Goal: Book appointment/travel/reservation

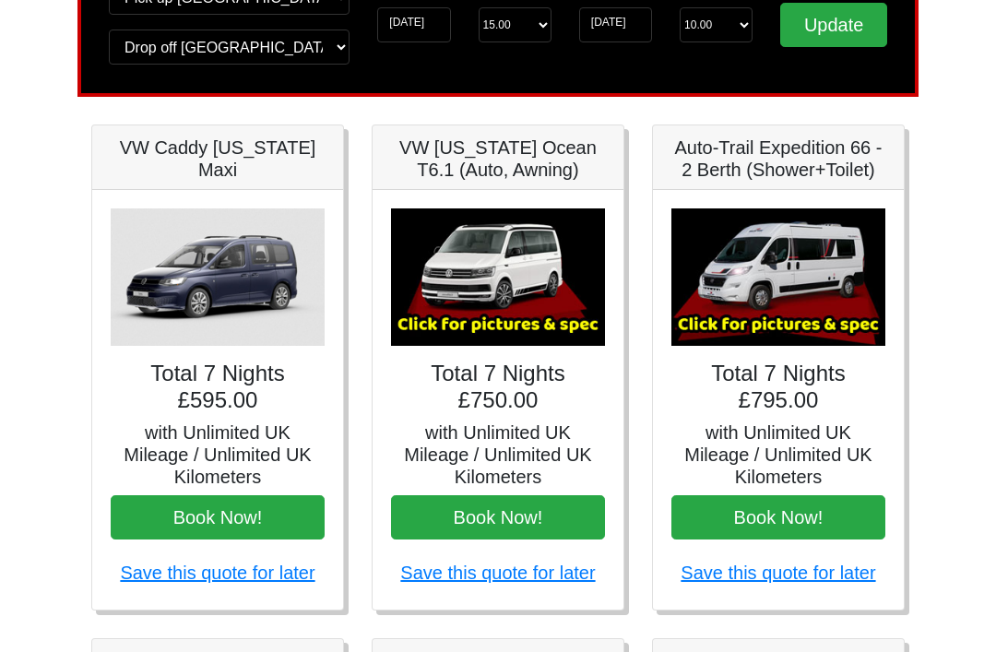
scroll to position [179, 0]
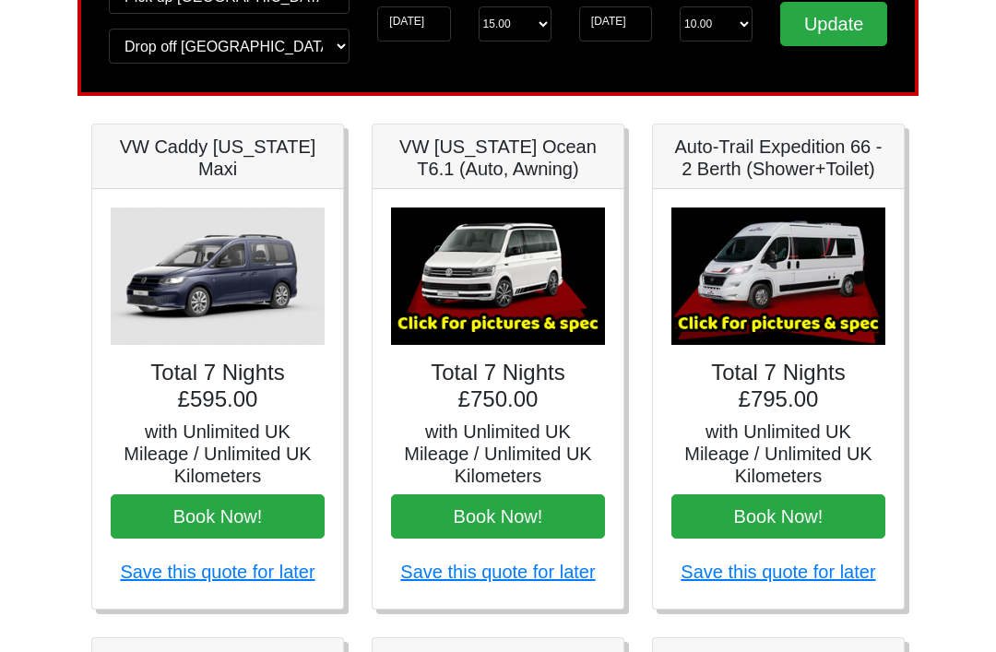
click at [844, 423] on h5 "with Unlimited UK Mileage / Unlimited UK Kilometers" at bounding box center [778, 454] width 214 height 66
click at [819, 292] on img at bounding box center [778, 276] width 214 height 137
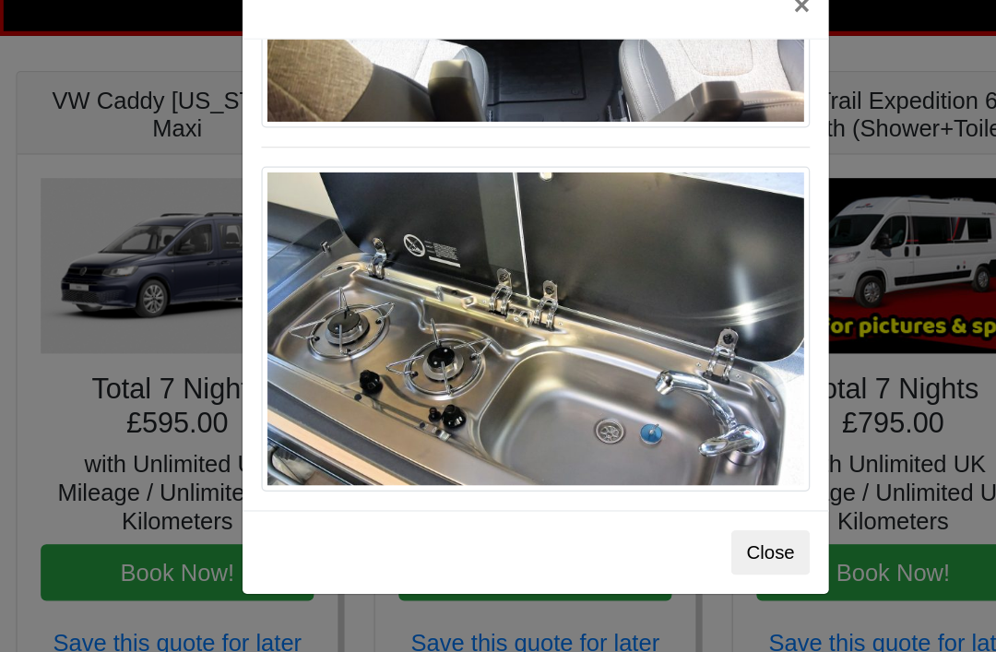
scroll to position [1957, 0]
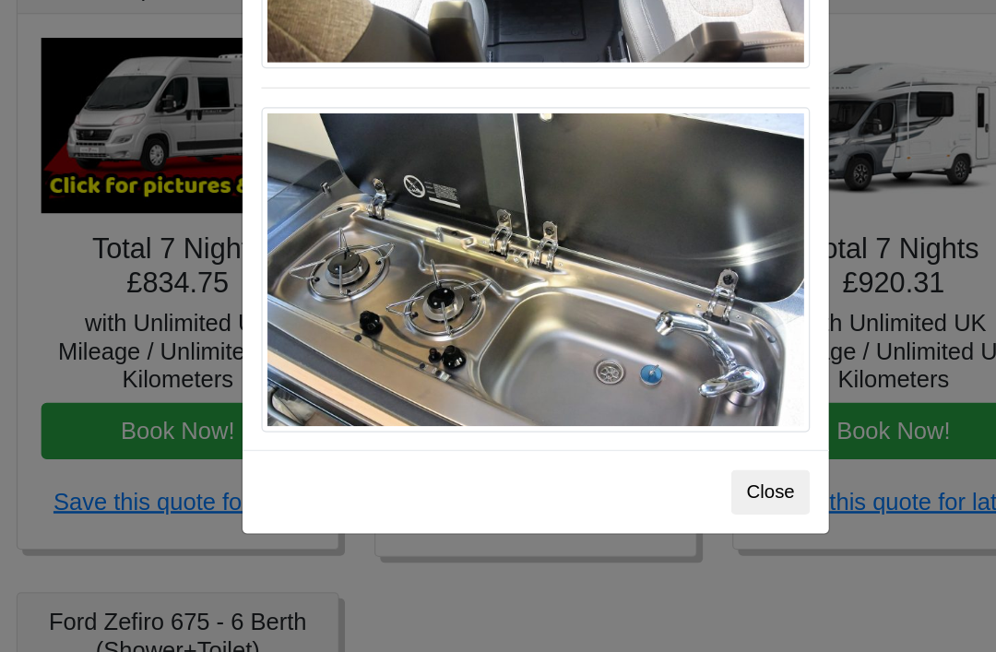
click at [651, 464] on button "Close" at bounding box center [682, 481] width 62 height 35
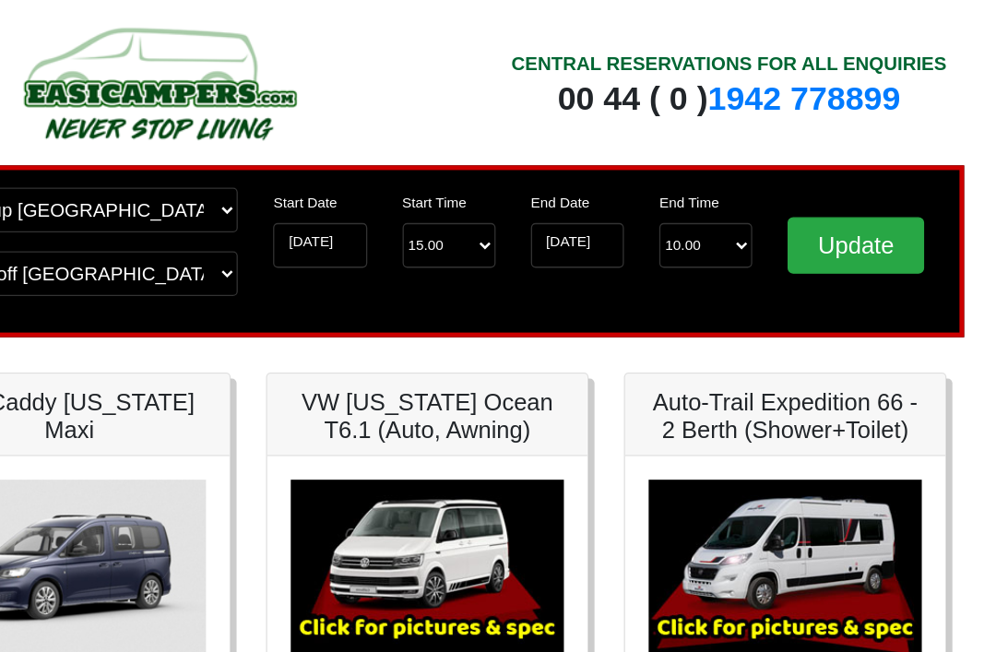
scroll to position [0, 0]
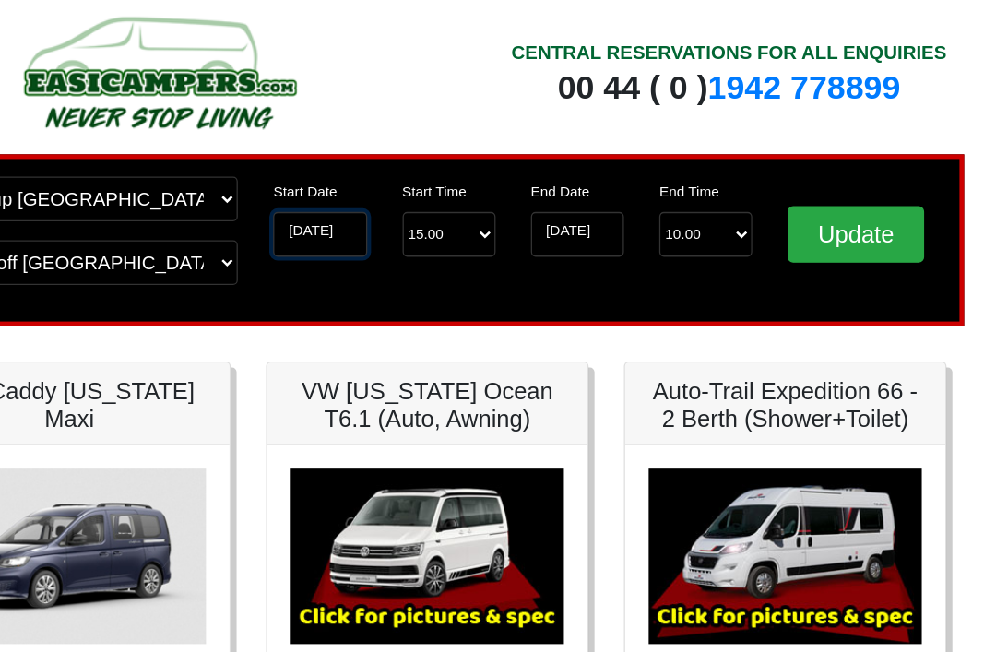
click at [377, 186] on input "[DATE]" at bounding box center [413, 203] width 73 height 35
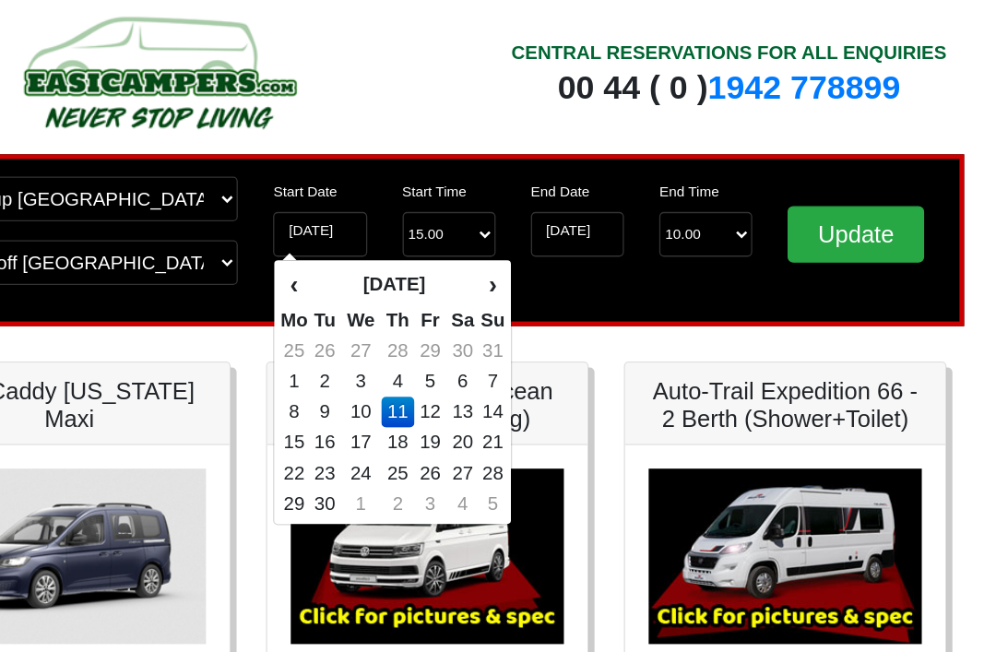
click at [538, 228] on th "›" at bounding box center [548, 243] width 20 height 31
click at [430, 331] on td "12" at bounding box center [445, 343] width 31 height 24
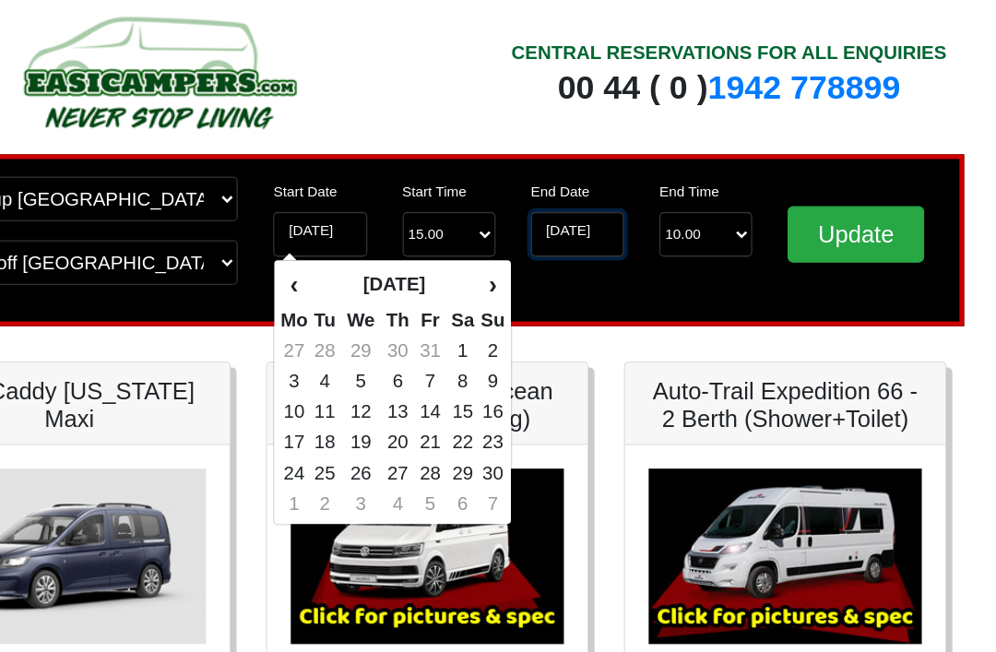
type input "[DATE]"
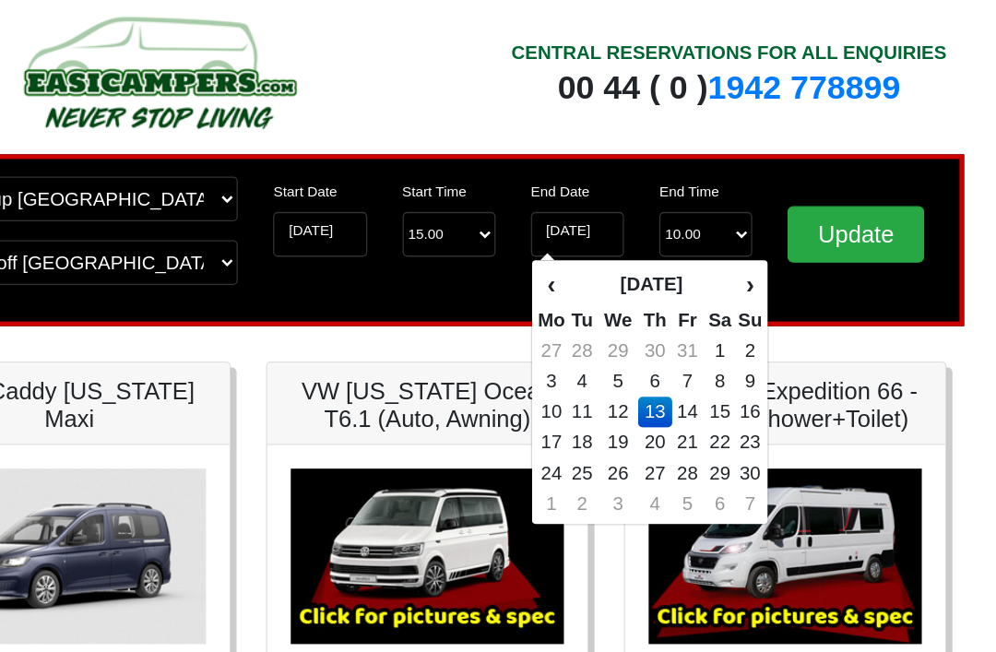
click at [632, 355] on td "19" at bounding box center [647, 367] width 31 height 24
type input "[DATE]"
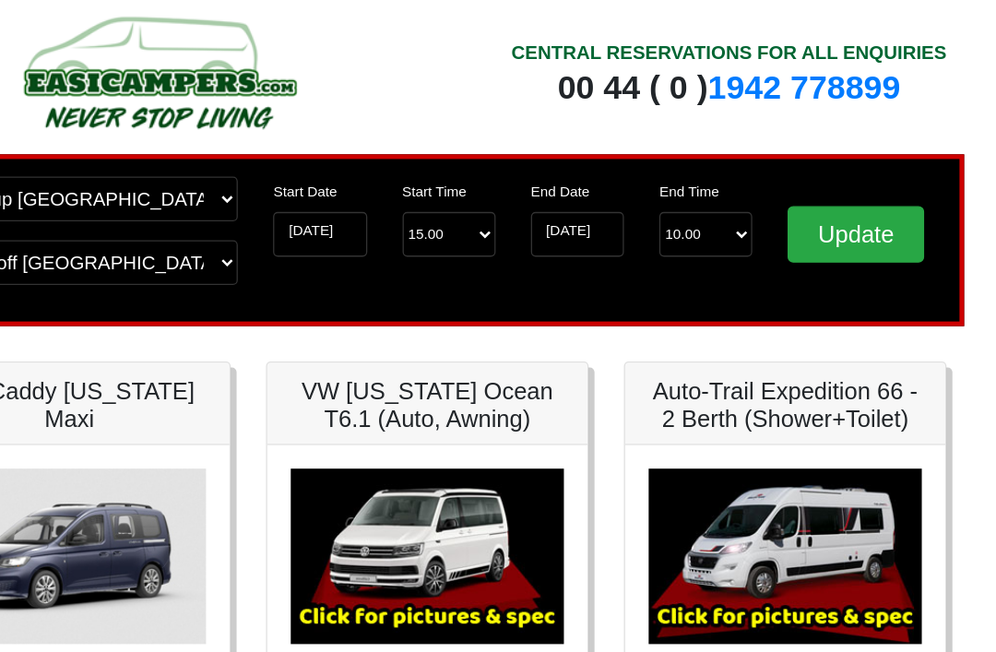
click at [780, 182] on input "Update" at bounding box center [833, 204] width 107 height 44
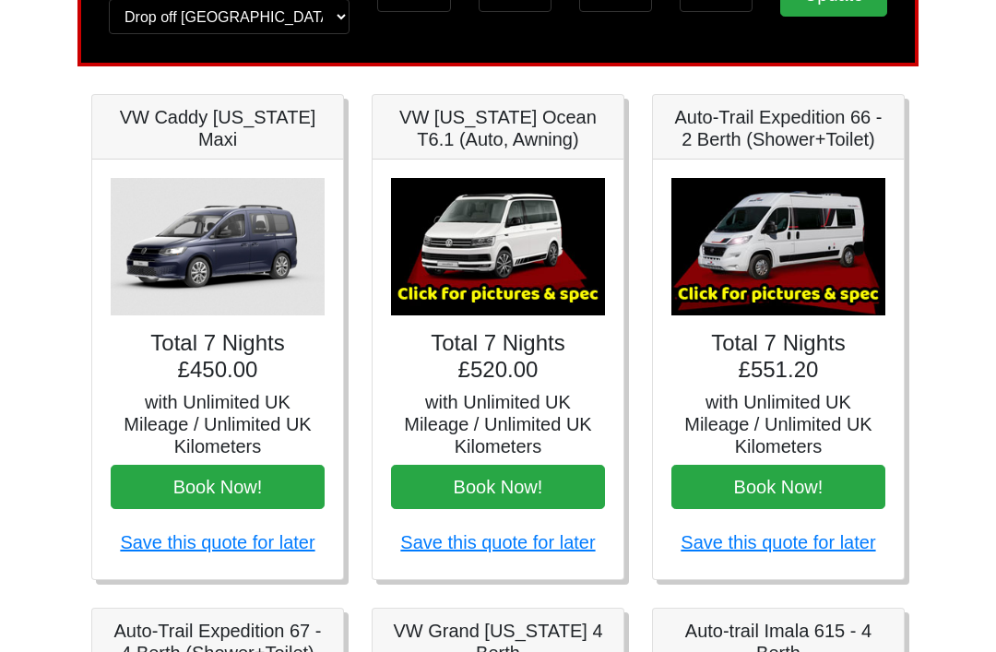
scroll to position [209, 0]
click at [181, 407] on h5 "with Unlimited UK Mileage / Unlimited UK Kilometers" at bounding box center [218, 424] width 214 height 66
click at [167, 249] on img at bounding box center [218, 246] width 214 height 137
click at [439, 258] on img at bounding box center [498, 246] width 214 height 137
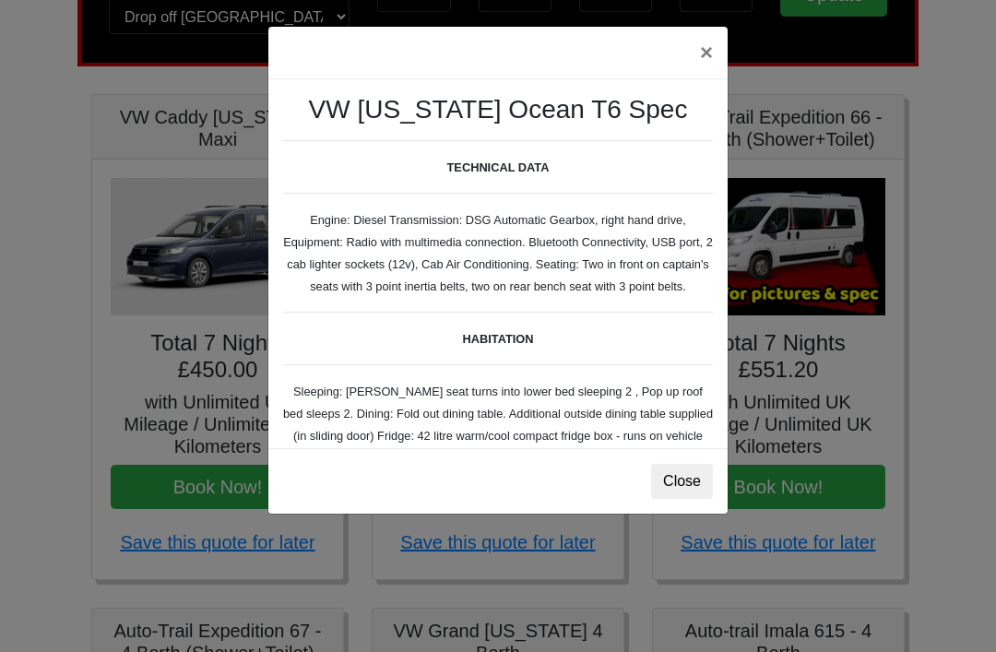
scroll to position [0, 0]
click at [838, 265] on div "× VW [US_STATE] Ocean T6 Spec TECHNICAL DATA Engine: Diesel Transmission: DSG A…" at bounding box center [498, 326] width 996 height 652
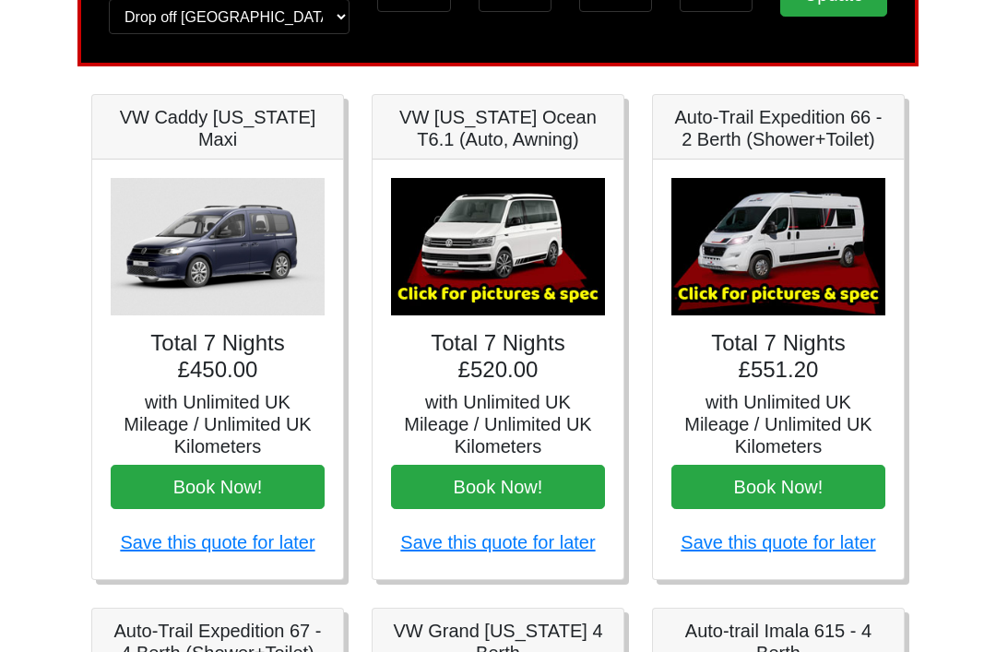
click at [841, 271] on img at bounding box center [778, 246] width 214 height 137
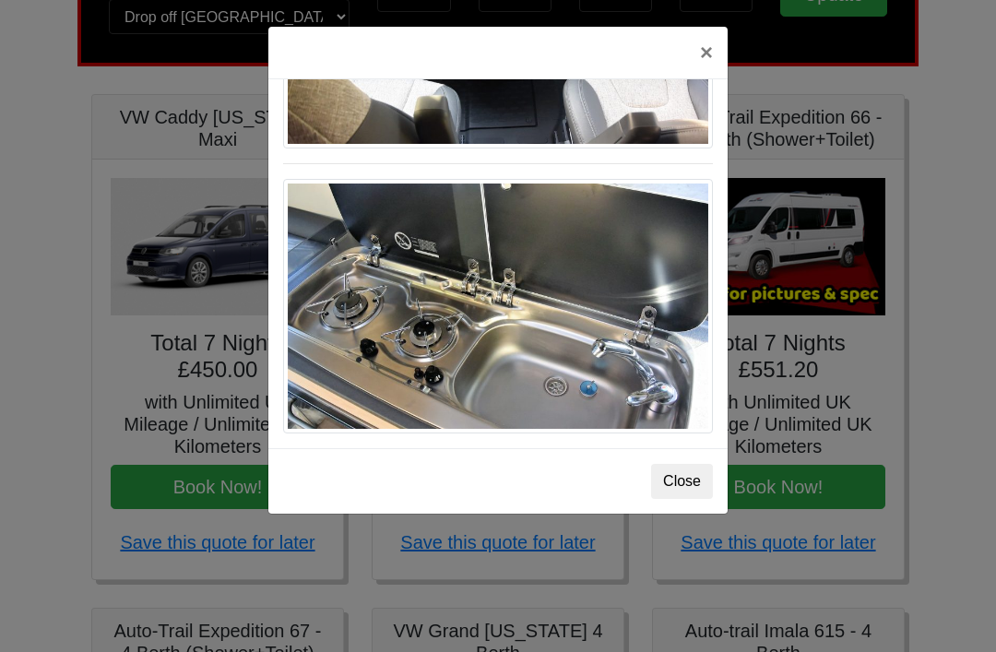
scroll to position [1957, 0]
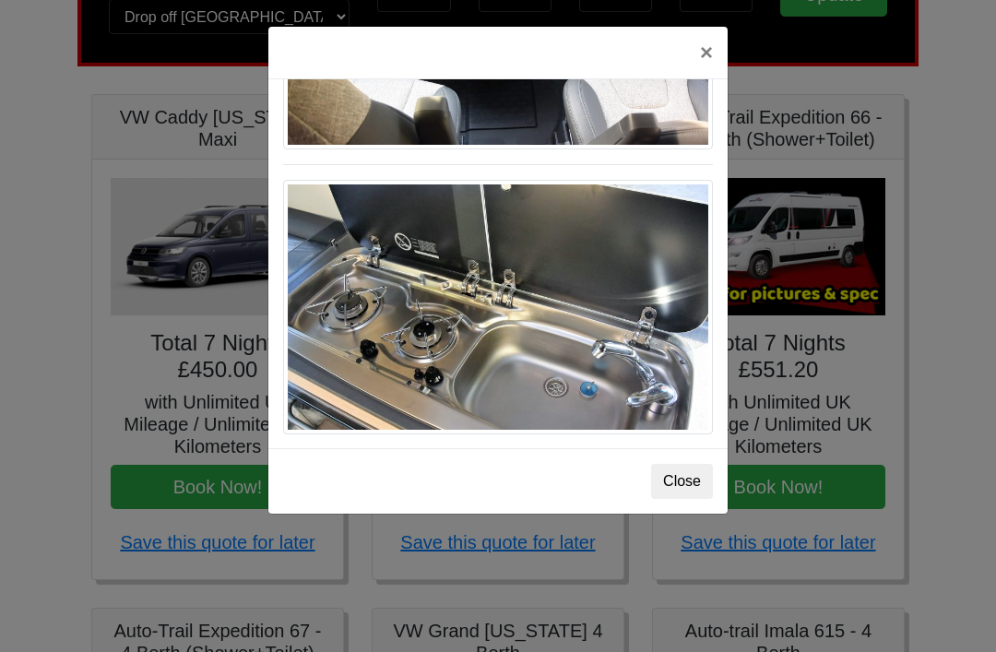
click at [953, 201] on div "× Fiat Toleno L 2 Spec TECHNICAL DATA Engine: Fiat Ducato 115bhp, 2 litre Diese…" at bounding box center [498, 326] width 996 height 652
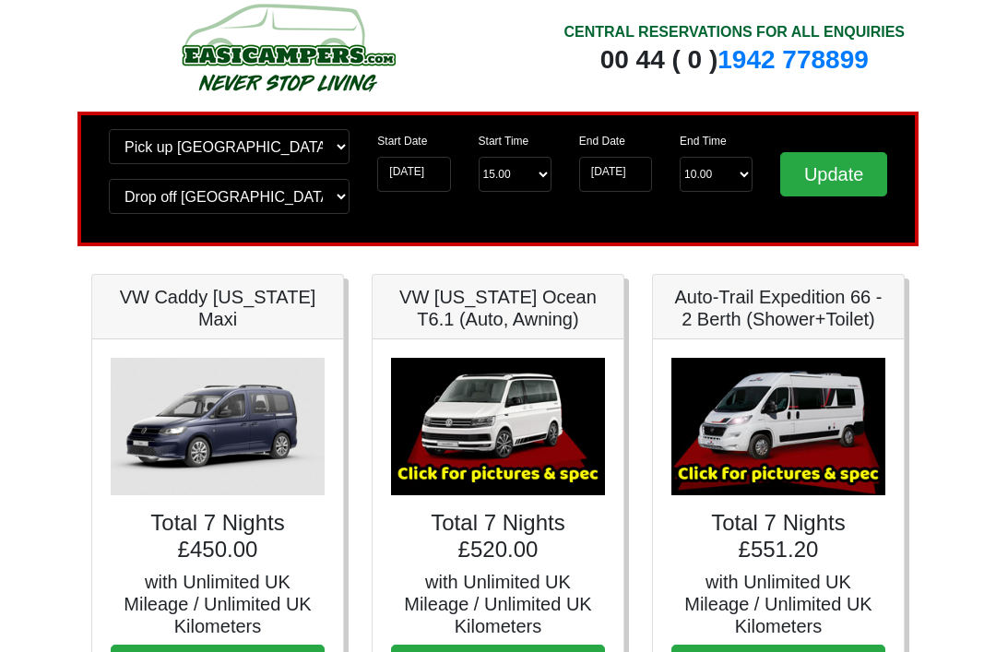
scroll to position [0, 0]
